Goal: Task Accomplishment & Management: Manage account settings

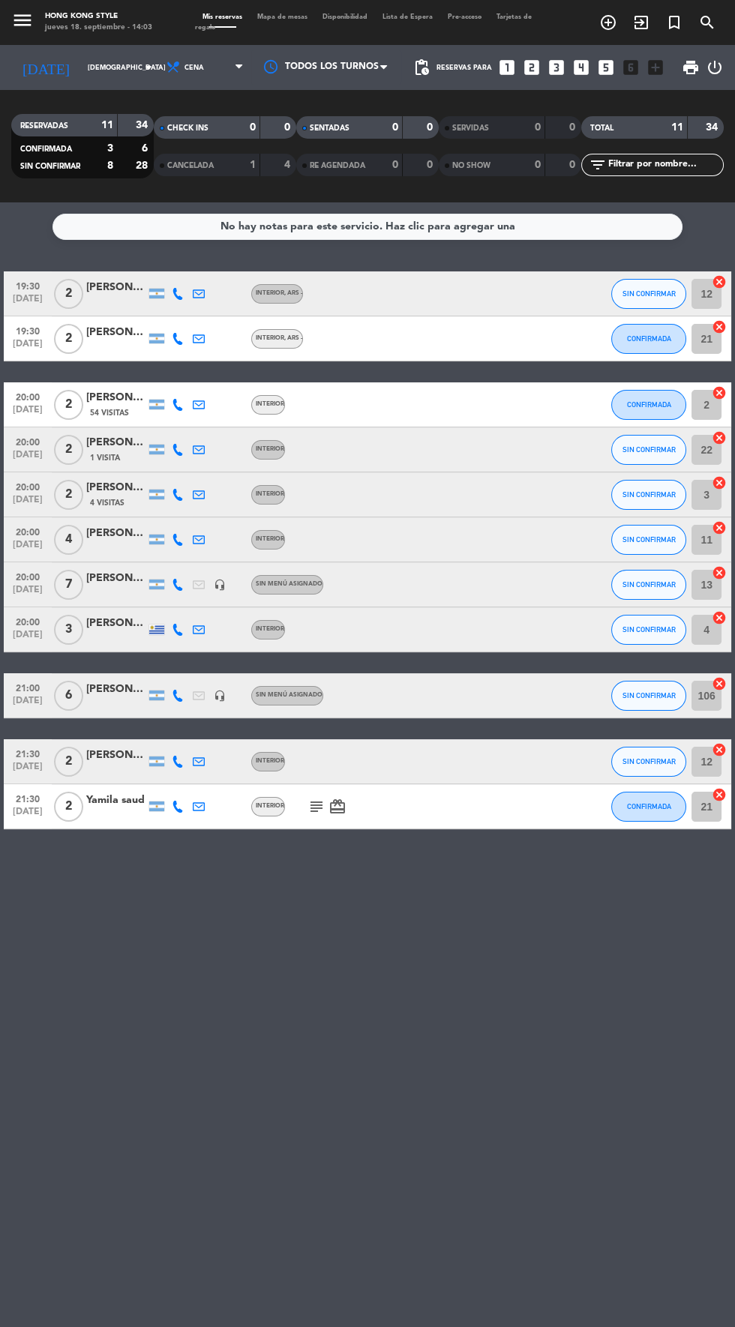
click at [286, 16] on span "Mapa de mesas" at bounding box center [282, 16] width 65 height 7
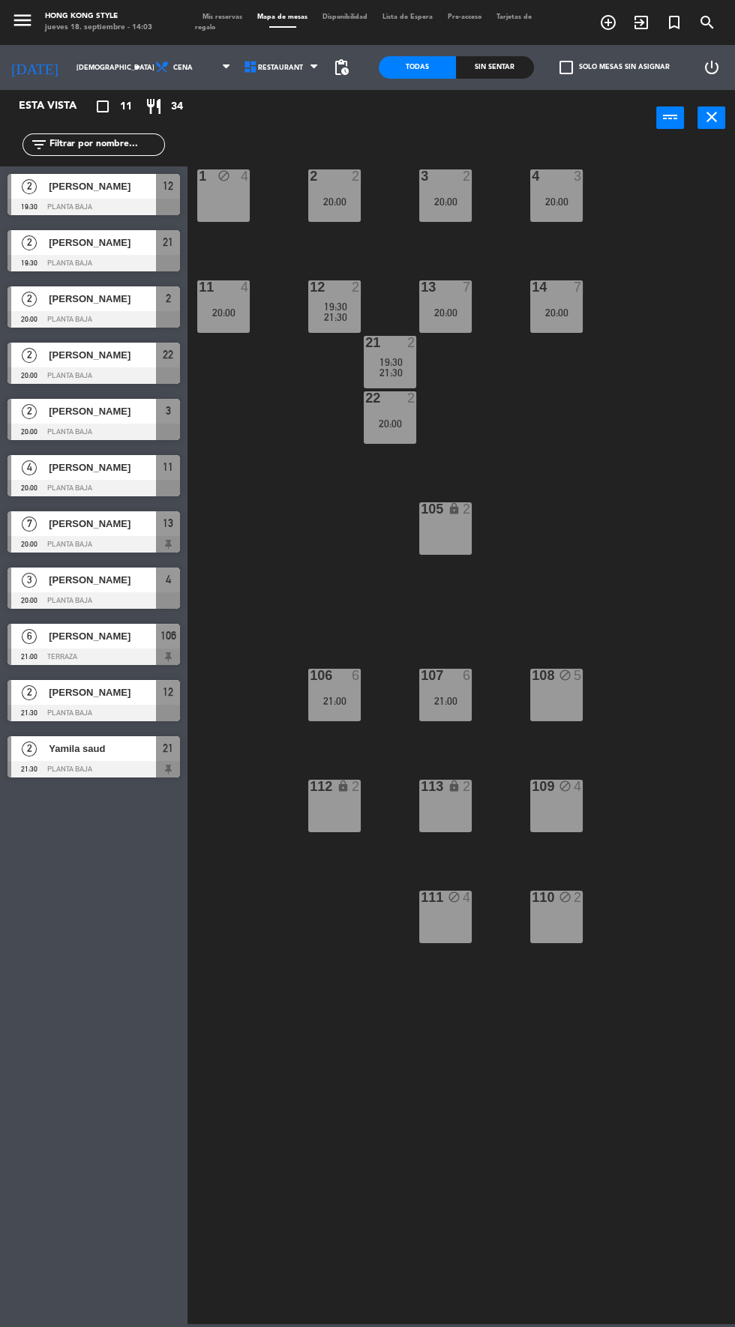
click at [340, 60] on span "pending_actions" at bounding box center [341, 67] width 18 height 18
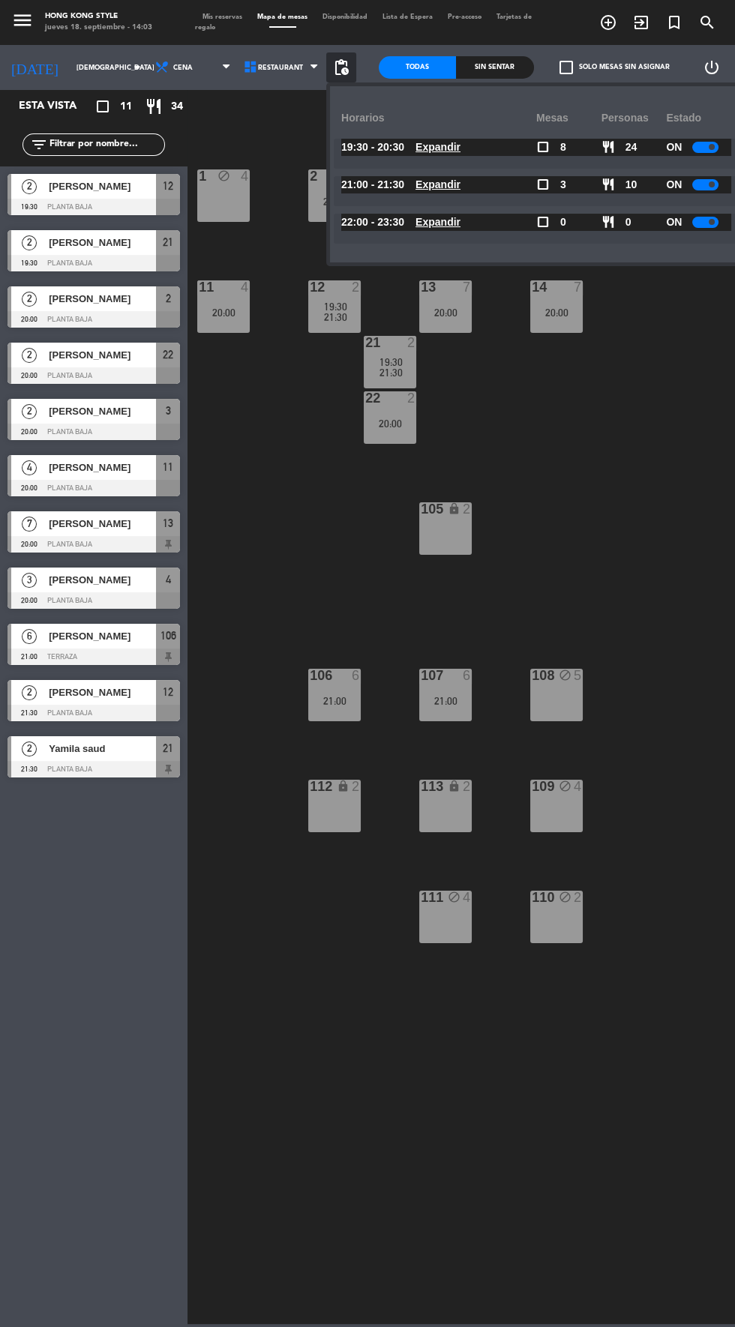
click at [693, 750] on div "1 block 4 2 2 20:00 3 2 20:00 4 3 20:00 11 4 20:00 12 2 19:30 21:30 13 7 20:00 …" at bounding box center [465, 733] width 540 height 1181
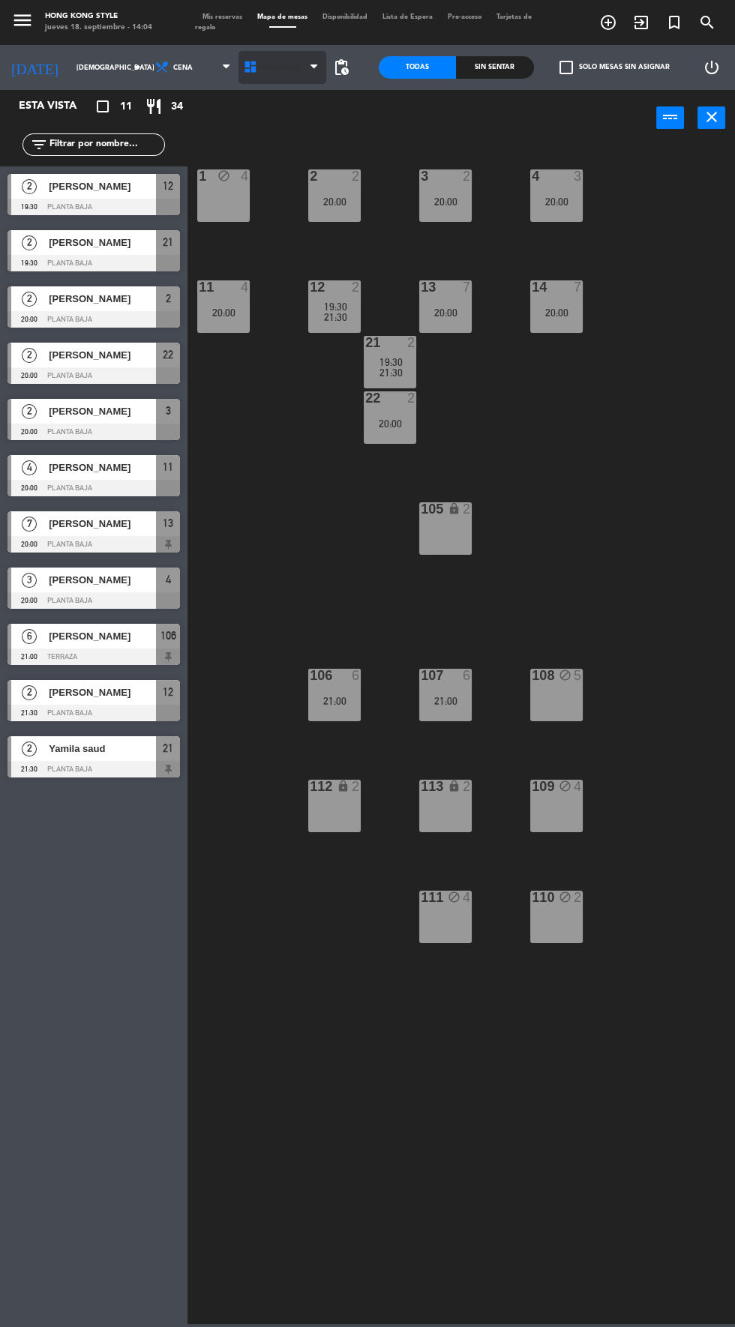
click at [313, 66] on icon at bounding box center [313, 67] width 7 height 12
click at [684, 996] on div "1 block 4 2 2 20:00 3 2 20:00 4 3 20:00 11 4 20:00 12 2 19:30 21:30 13 7 20:00 …" at bounding box center [465, 733] width 540 height 1181
click at [344, 67] on span "pending_actions" at bounding box center [341, 67] width 18 height 18
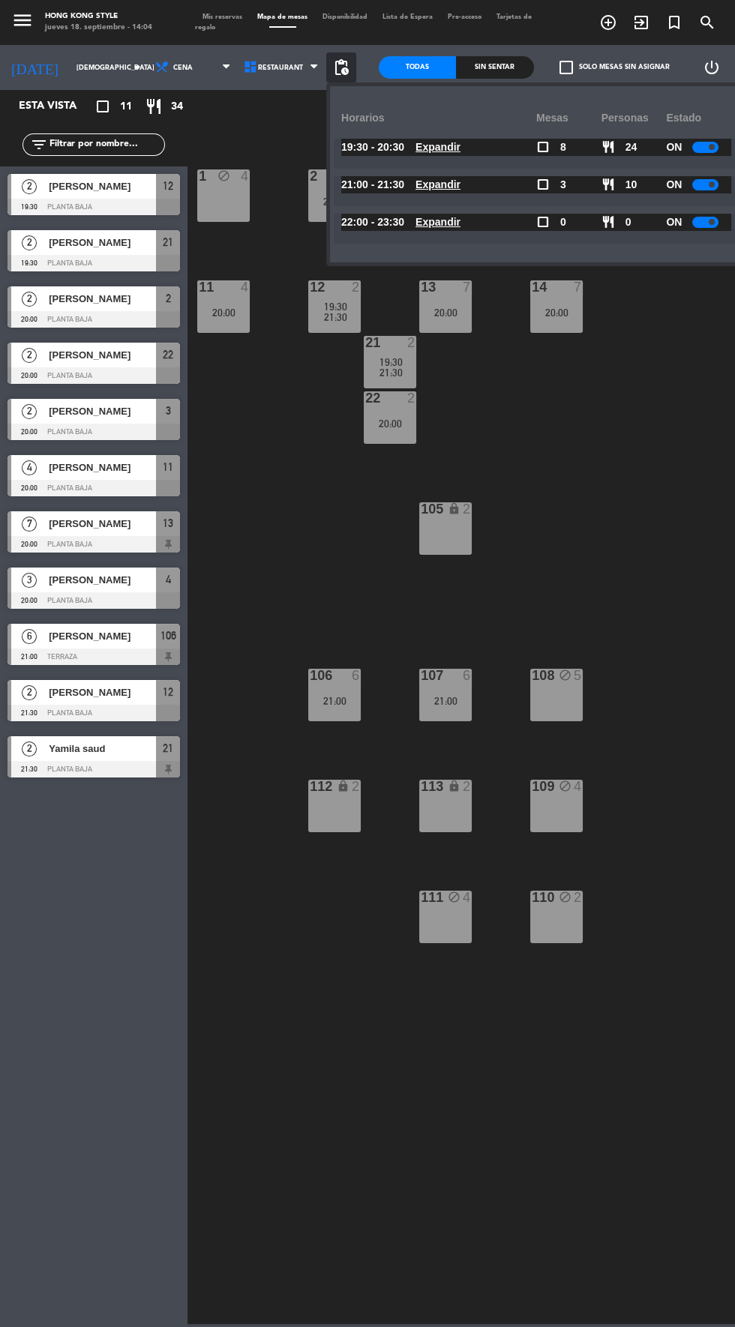
click at [439, 220] on u "Expandir" at bounding box center [437, 222] width 45 height 12
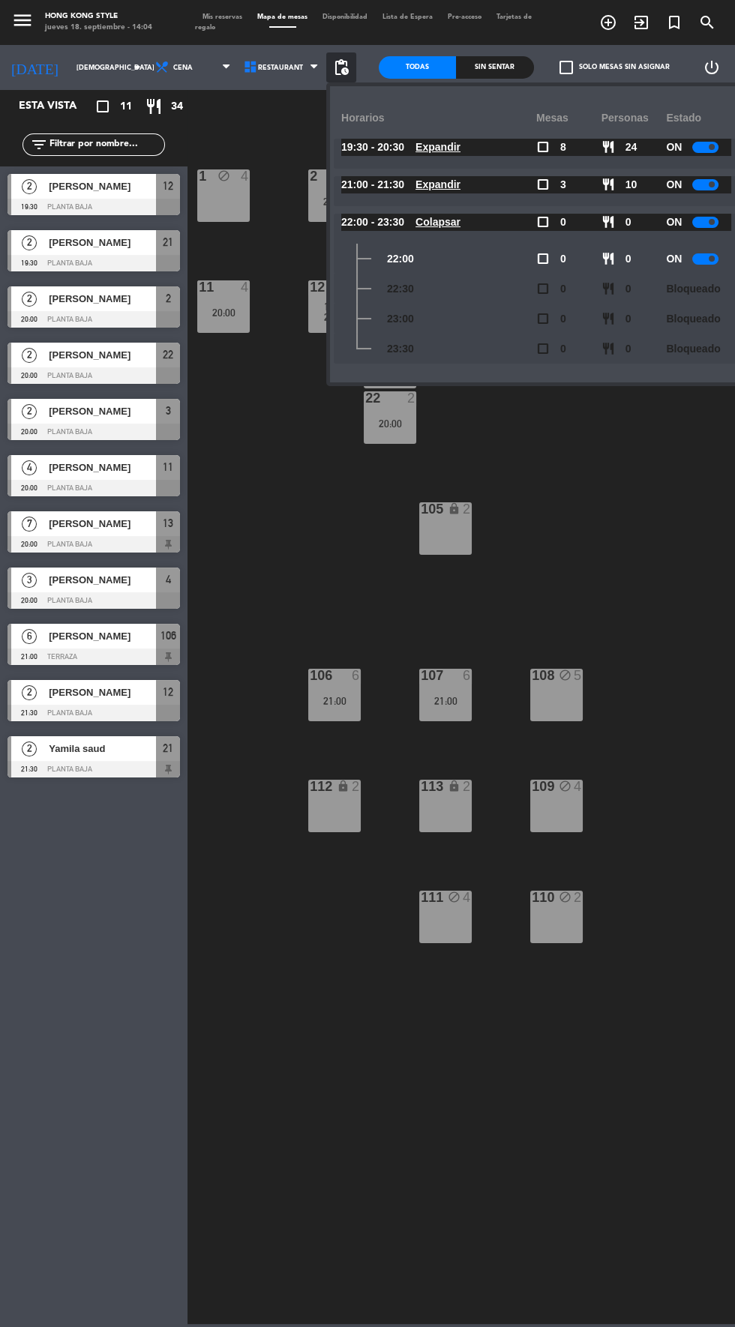
click at [682, 981] on div "1 block 4 2 2 20:00 3 2 20:00 4 3 20:00 11 4 20:00 12 2 19:30 21:30 13 7 20:00 …" at bounding box center [465, 733] width 540 height 1181
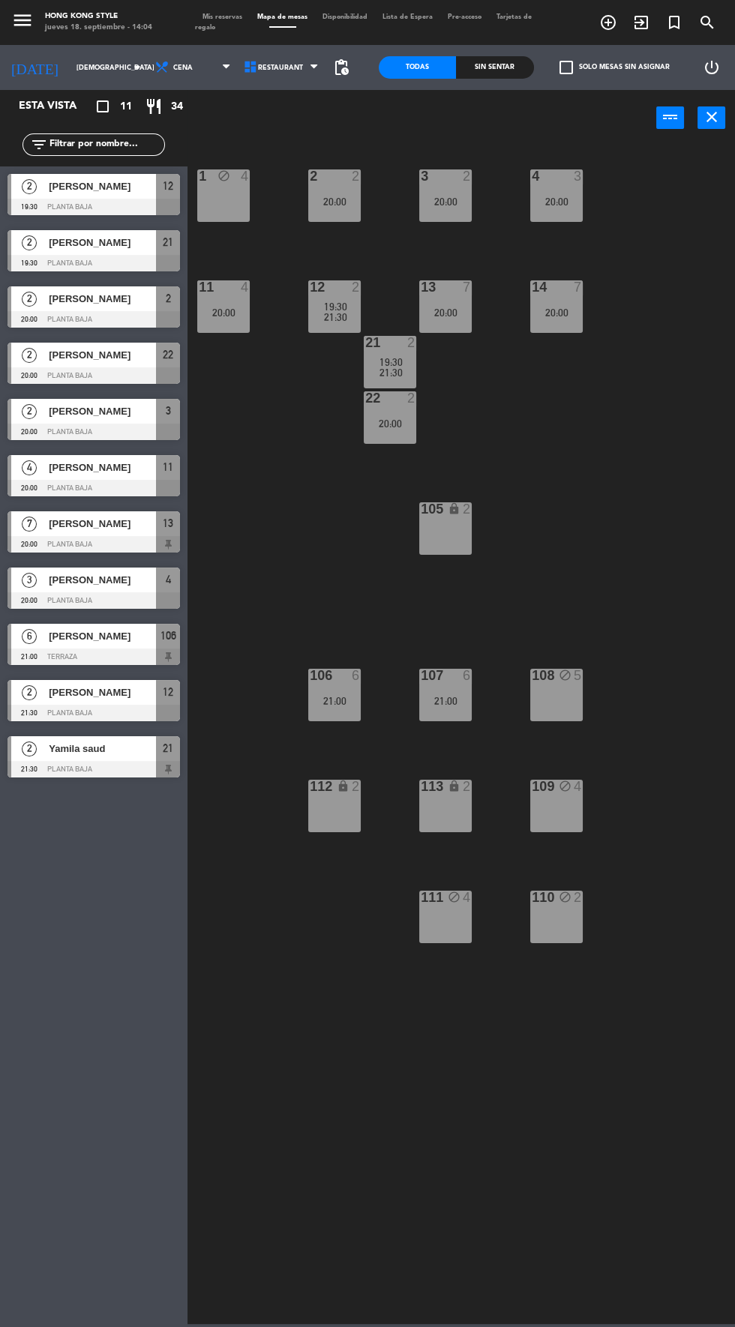
click at [343, 66] on span "pending_actions" at bounding box center [341, 67] width 18 height 18
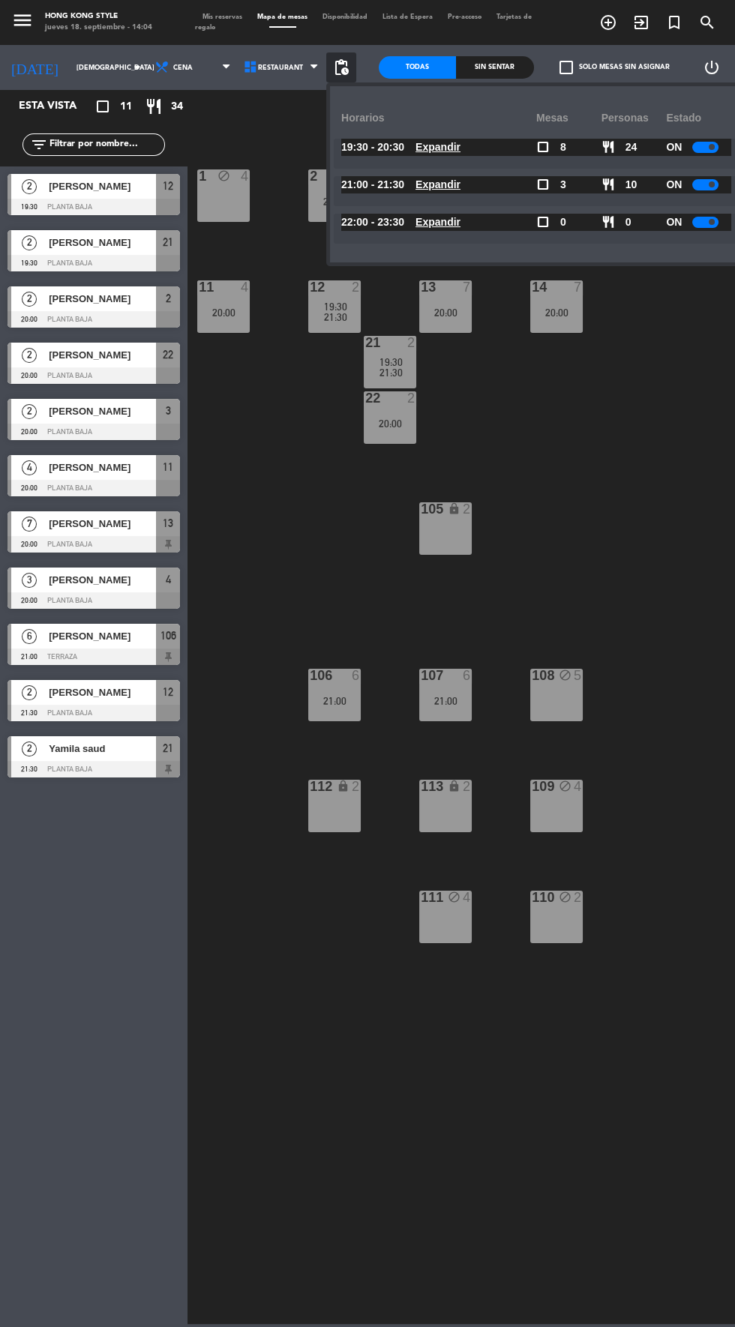
click at [435, 217] on u "Expandir" at bounding box center [437, 222] width 45 height 12
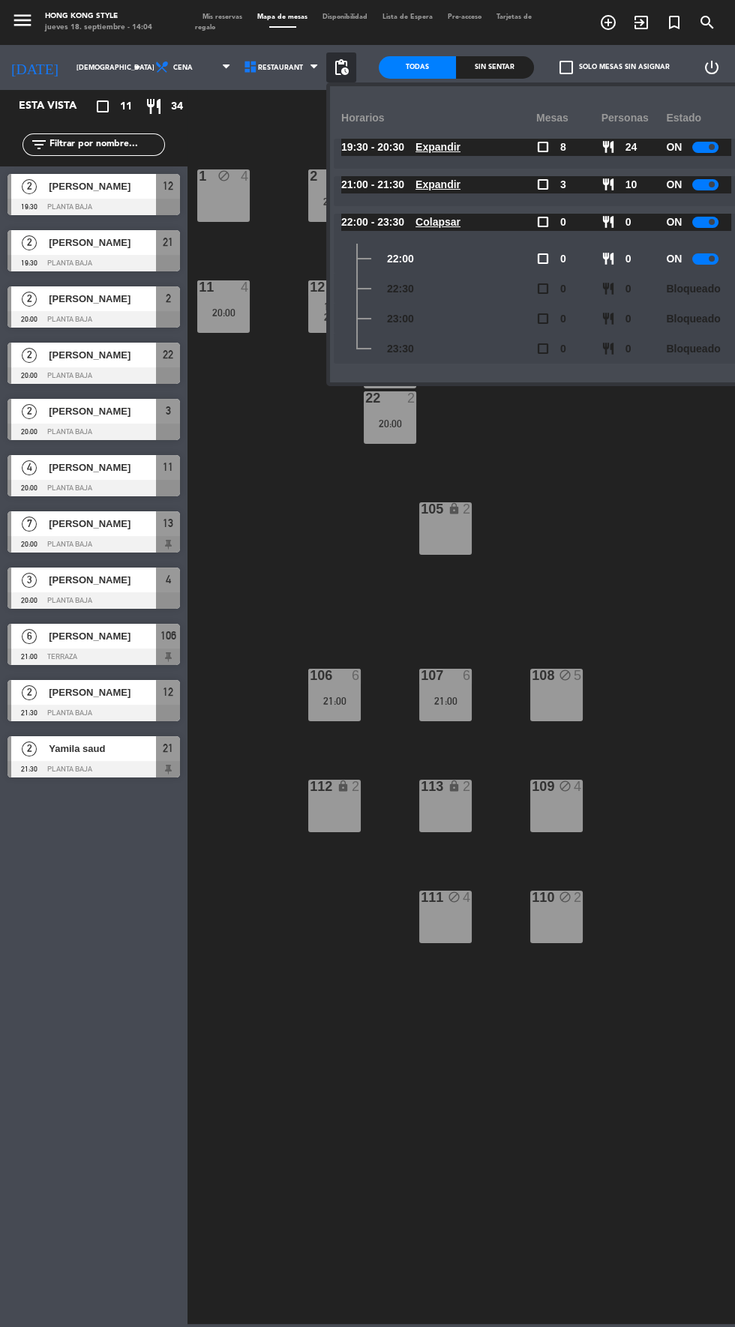
click at [549, 1151] on div "1 block 4 2 2 20:00 3 2 20:00 4 3 20:00 11 4 20:00 12 2 19:30 21:30 13 7 20:00 …" at bounding box center [465, 733] width 540 height 1181
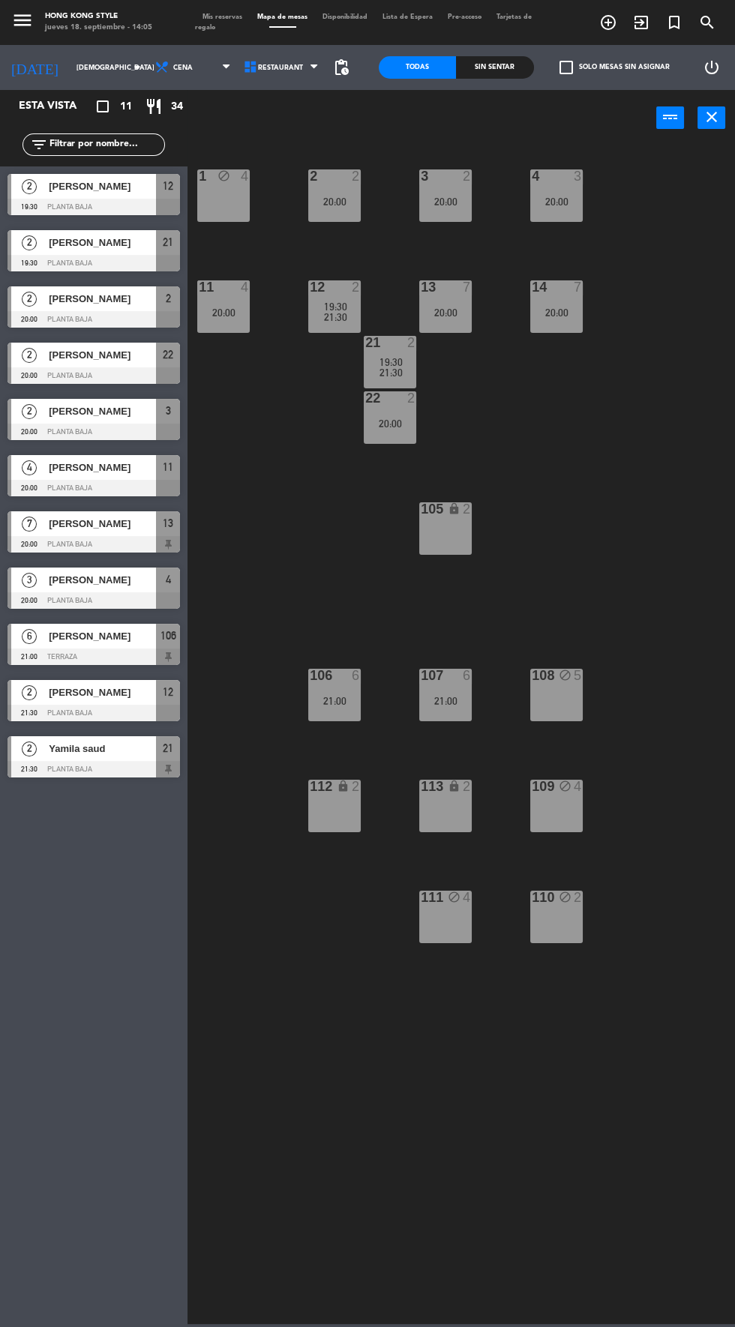
click at [332, 69] on span "pending_actions" at bounding box center [341, 67] width 18 height 18
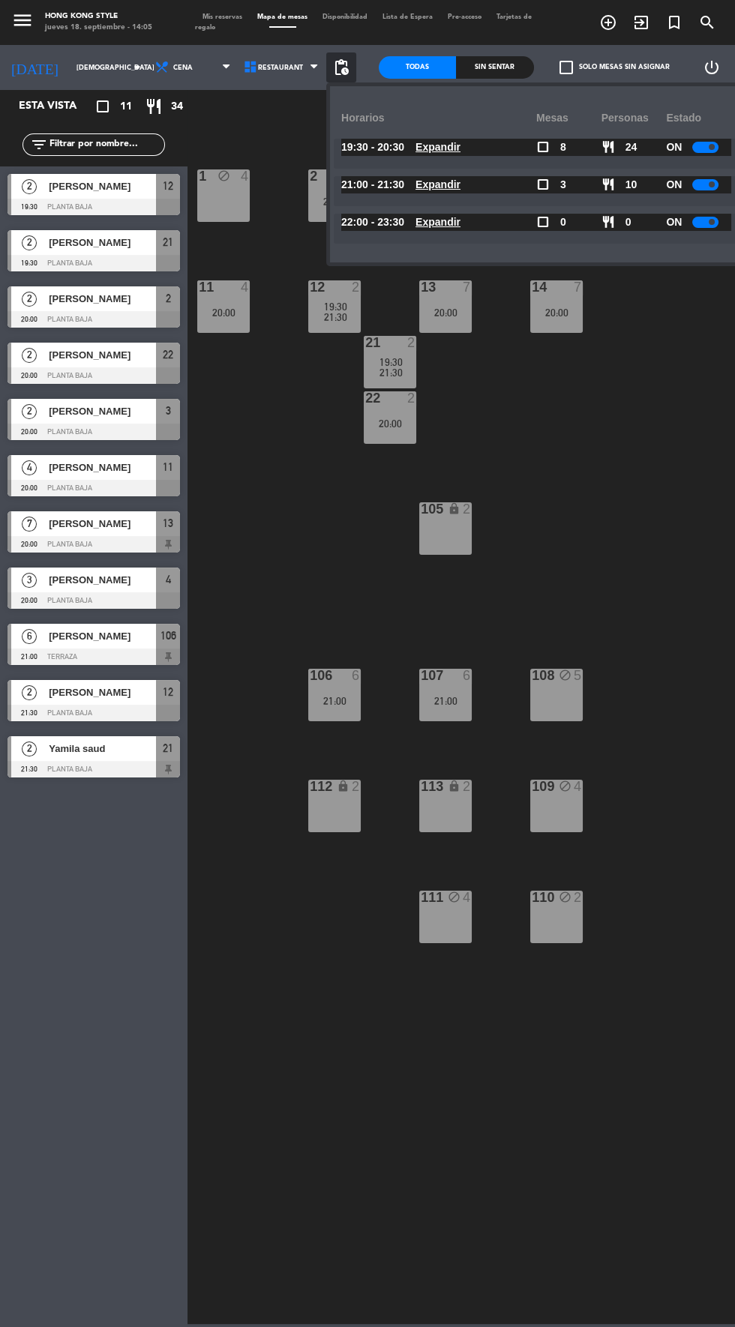
click at [453, 145] on u "Expandir" at bounding box center [437, 147] width 45 height 12
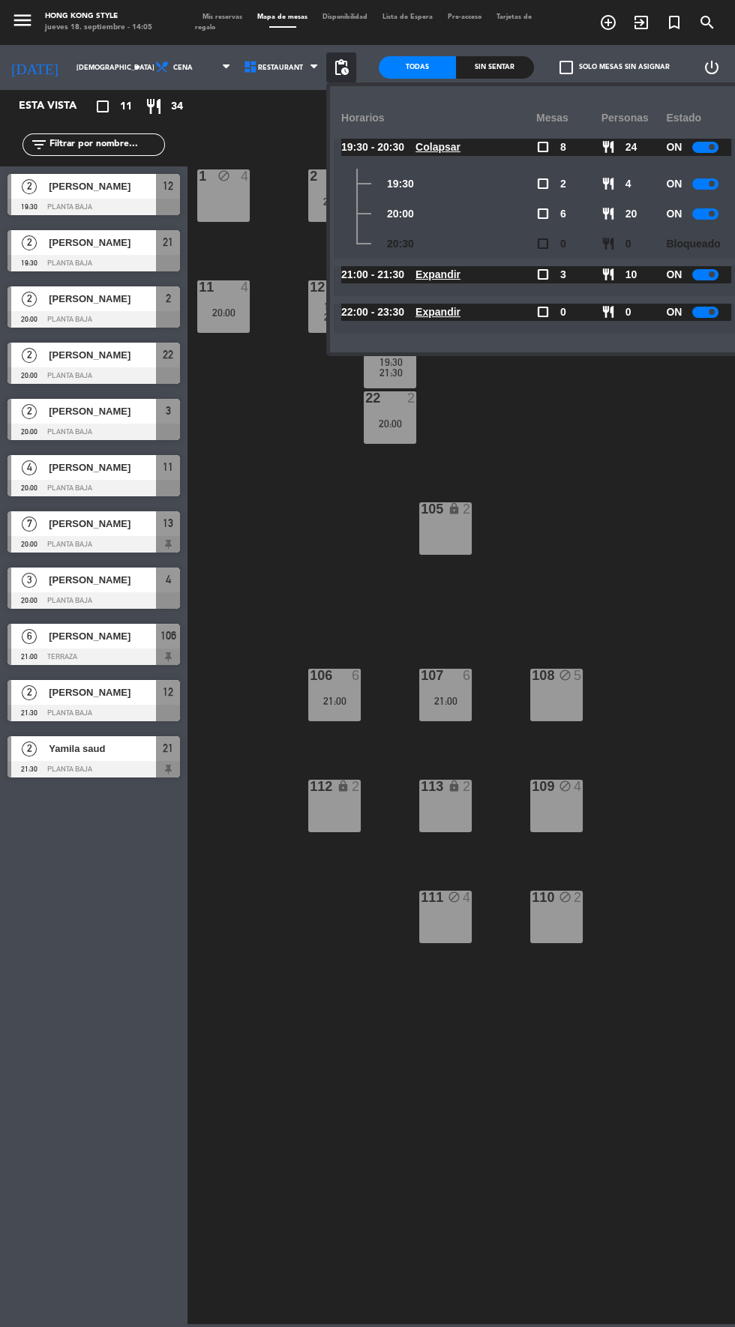
click at [638, 506] on div "1 block 4 2 2 20:00 3 2 20:00 4 3 20:00 11 4 20:00 12 2 19:30 21:30 13 7 20:00 …" at bounding box center [465, 733] width 540 height 1181
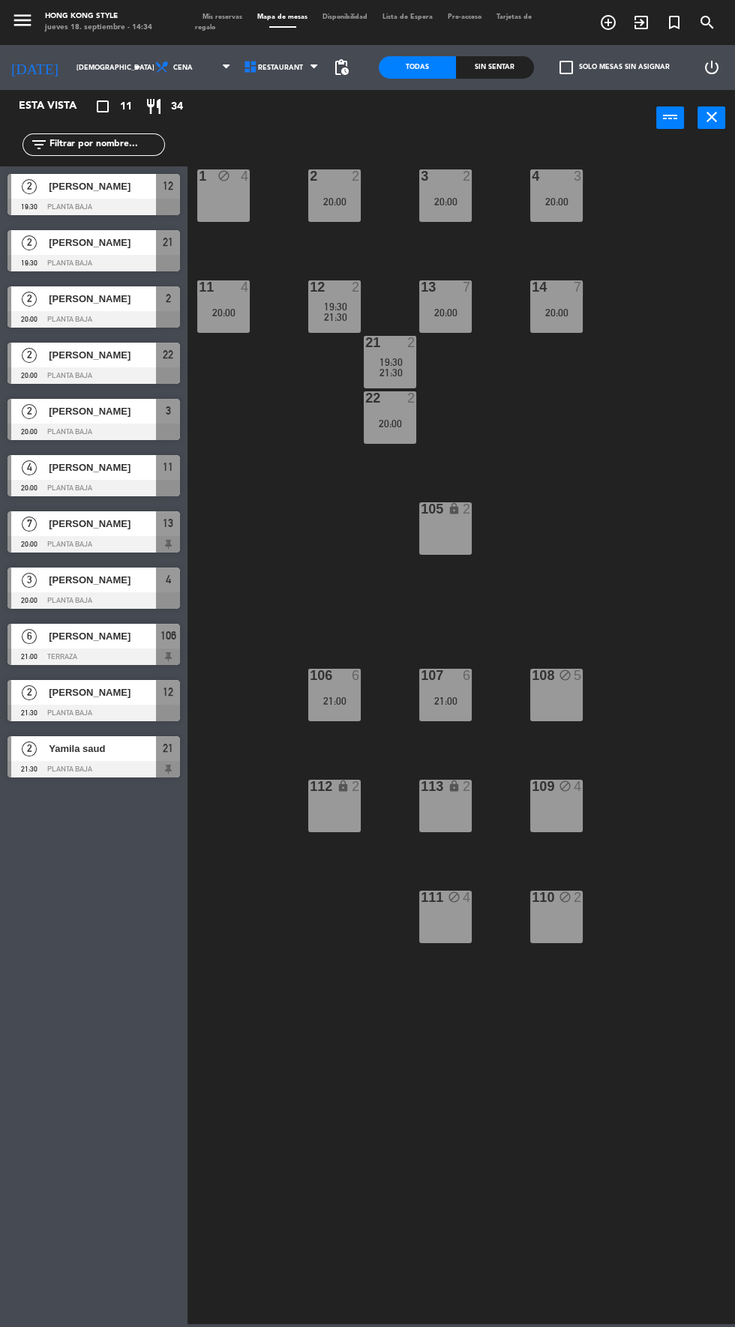
click at [211, 16] on span "Mis reservas" at bounding box center [222, 16] width 55 height 7
